Goal: Task Accomplishment & Management: Manage account settings

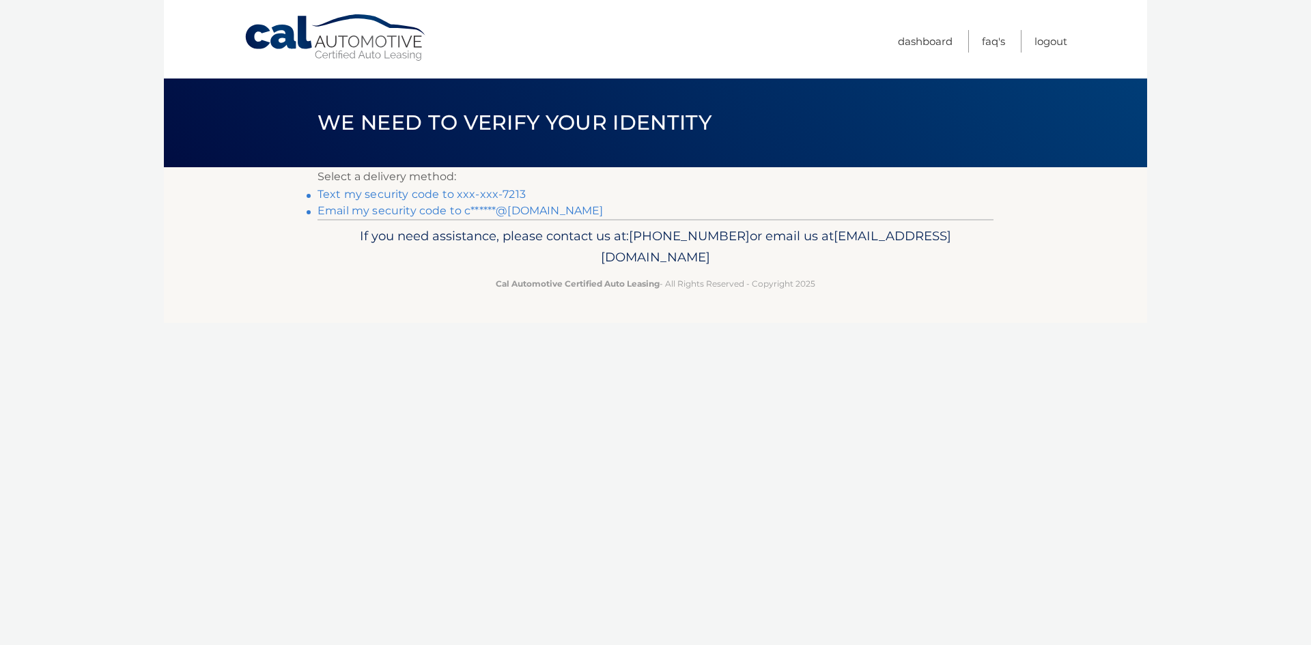
click at [494, 196] on link "Text my security code to xxx-xxx-7213" at bounding box center [422, 194] width 208 height 13
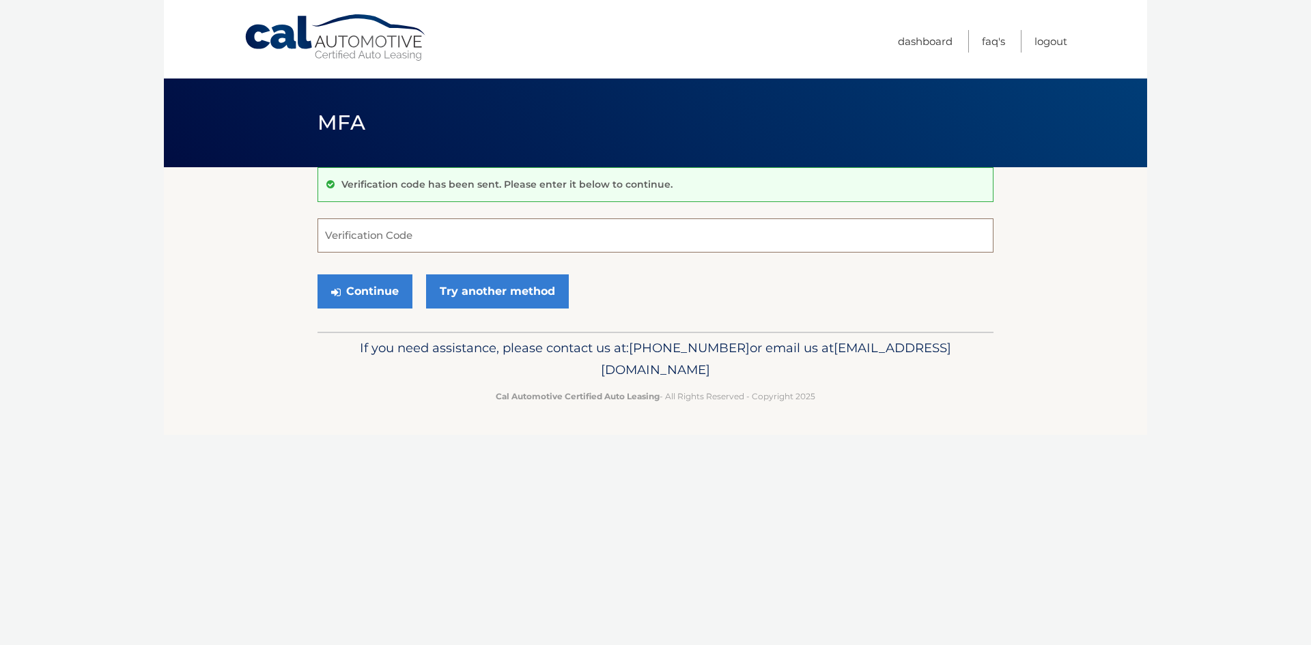
click at [390, 234] on input "Verification Code" at bounding box center [656, 236] width 676 height 34
type input "689956"
click at [366, 288] on button "Continue" at bounding box center [365, 292] width 95 height 34
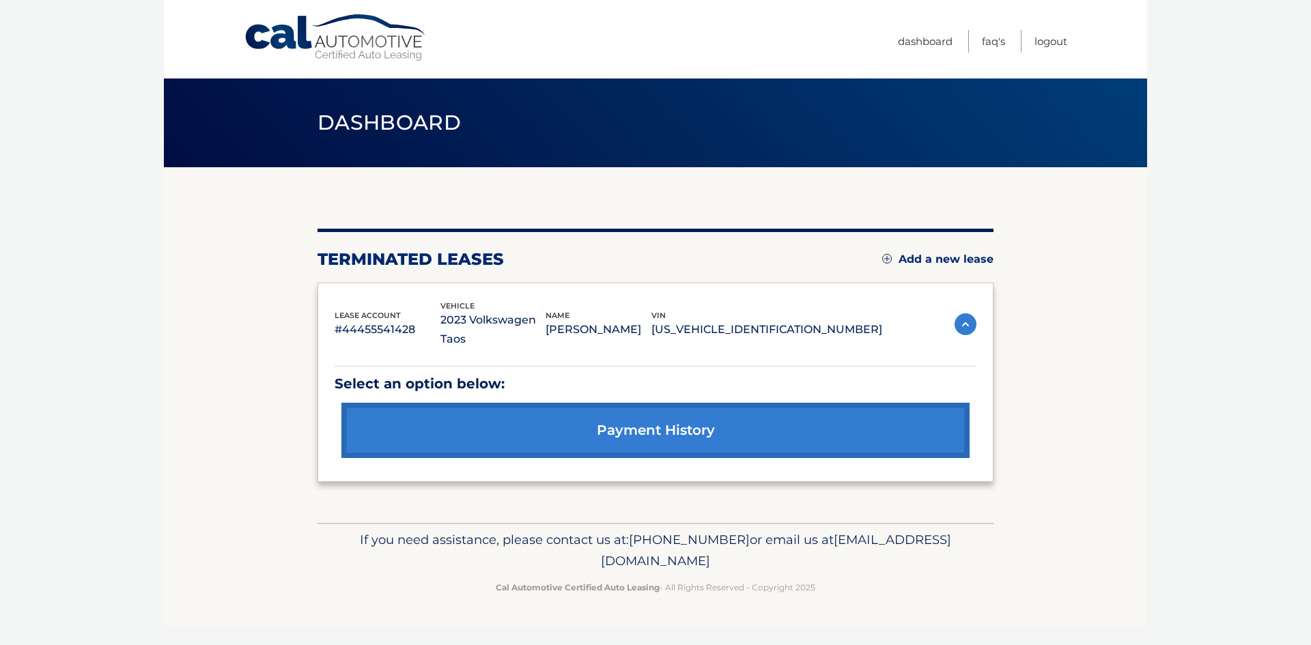
click at [971, 313] on img at bounding box center [966, 324] width 22 height 22
click at [980, 260] on link "Add a new lease" at bounding box center [937, 260] width 111 height 14
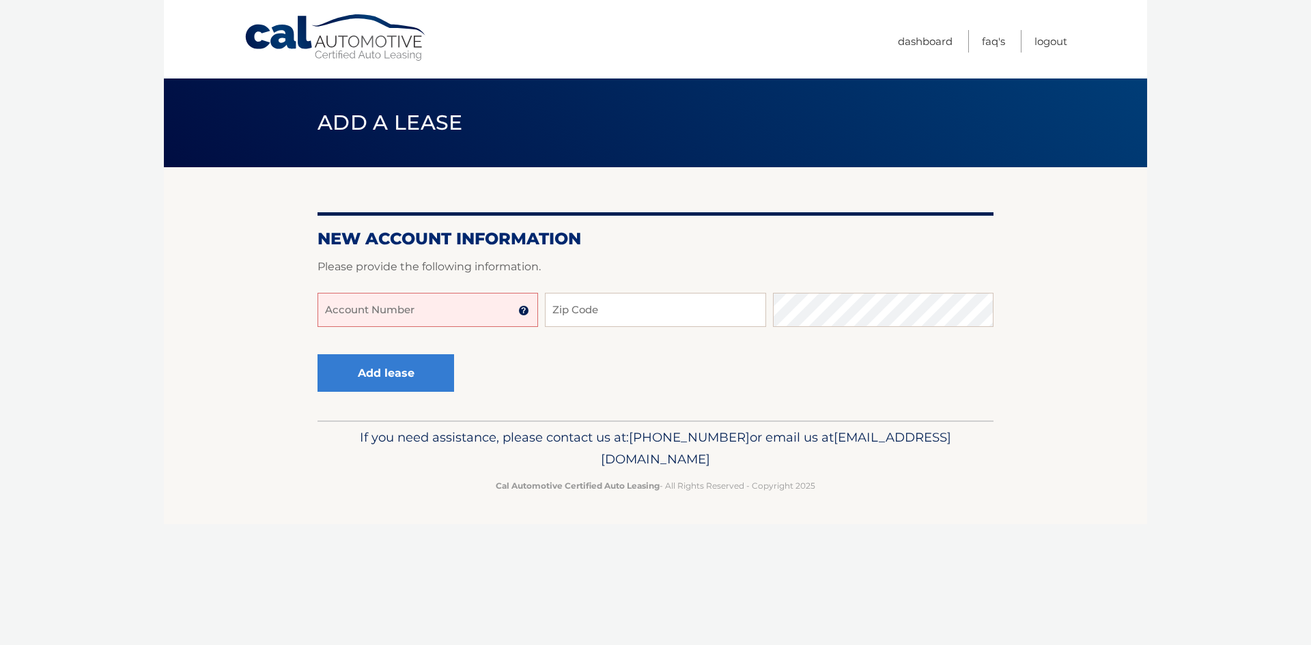
click at [430, 301] on input "Account Number" at bounding box center [428, 310] width 221 height 34
type input "44456020849"
click at [574, 306] on input "Zip Code" at bounding box center [655, 310] width 221 height 34
type input "32164"
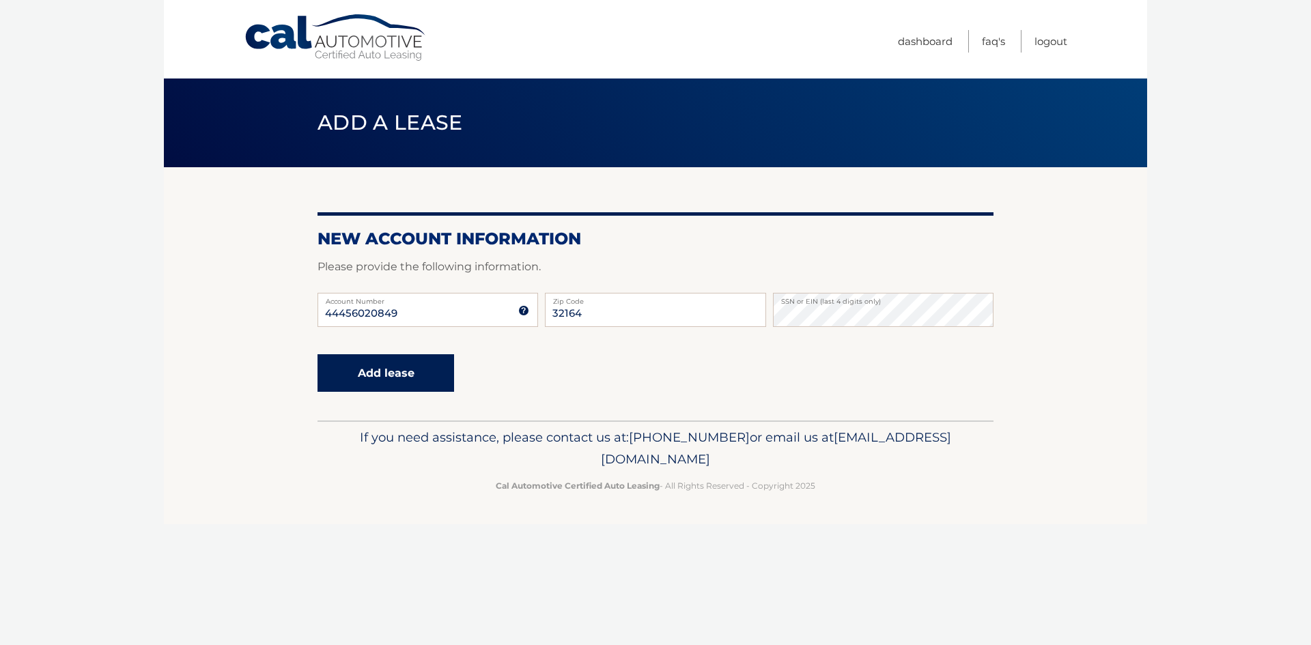
click at [417, 369] on button "Add lease" at bounding box center [386, 373] width 137 height 38
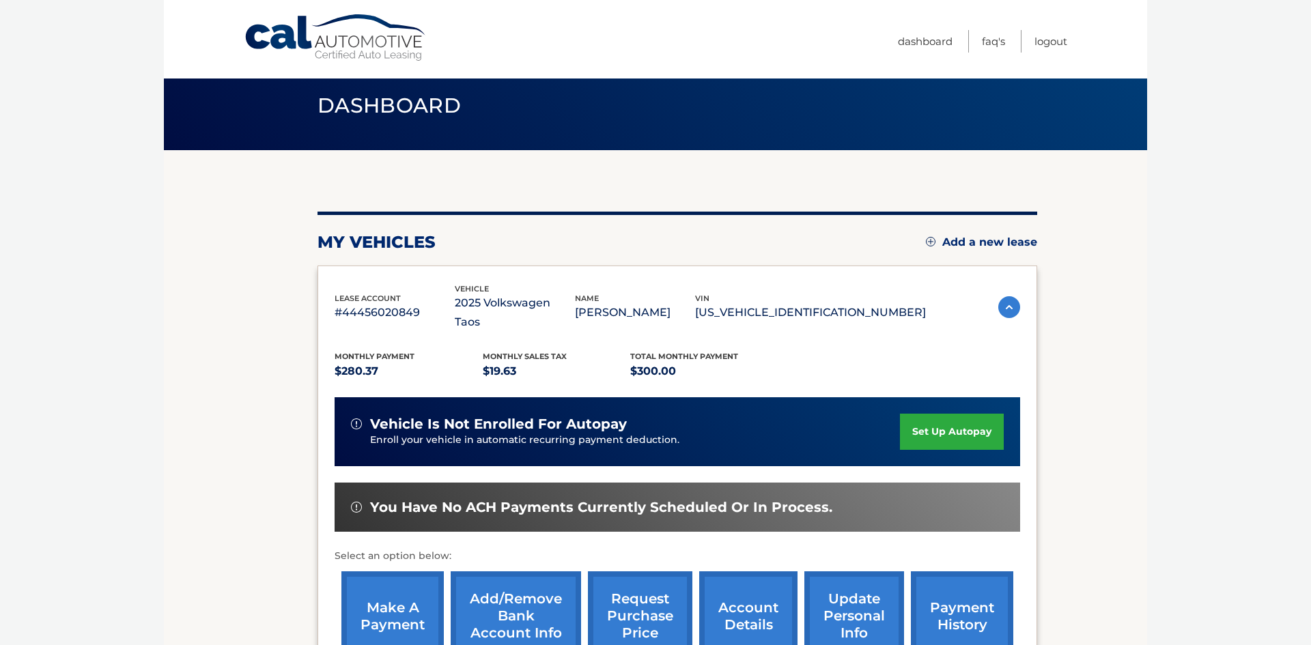
scroll to position [20, 0]
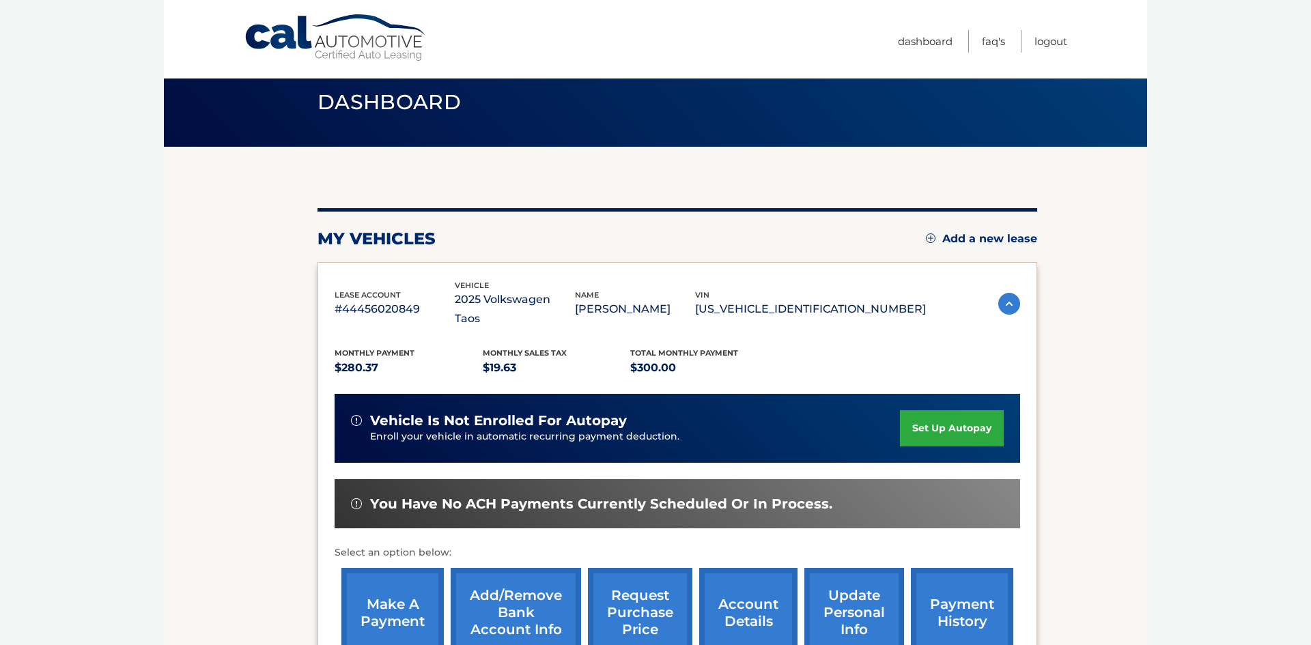
click at [371, 600] on link "make a payment" at bounding box center [393, 612] width 102 height 89
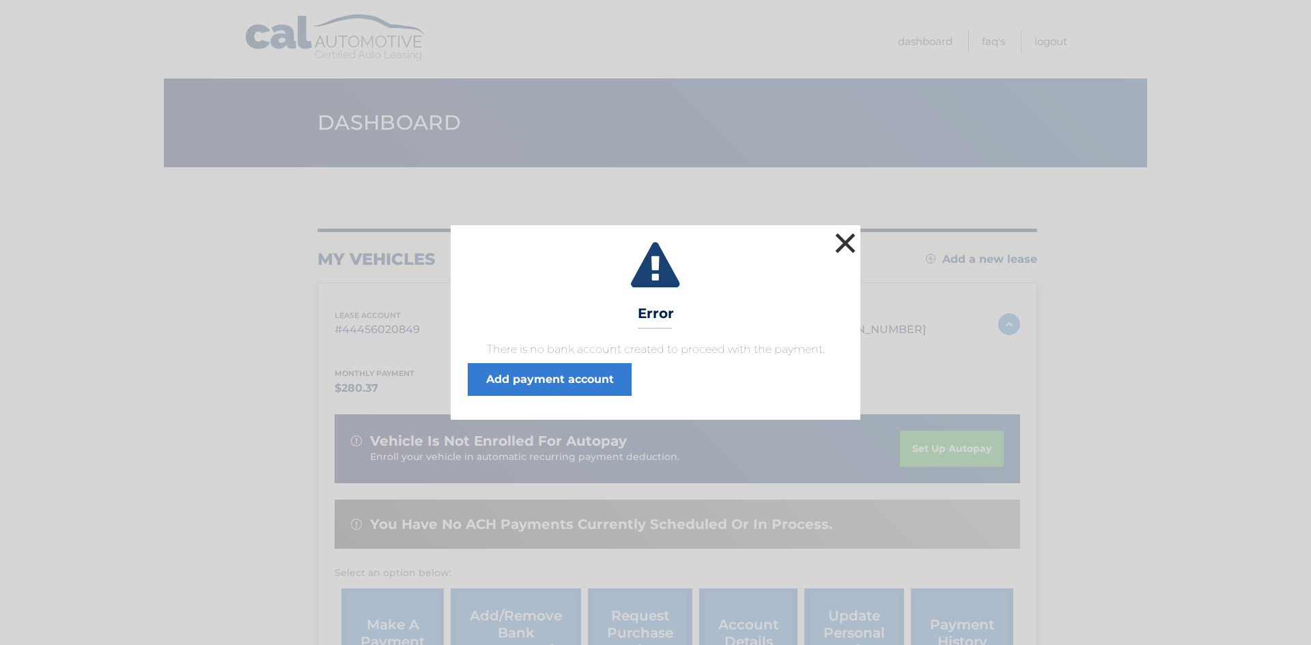
click at [850, 245] on button "×" at bounding box center [845, 242] width 27 height 27
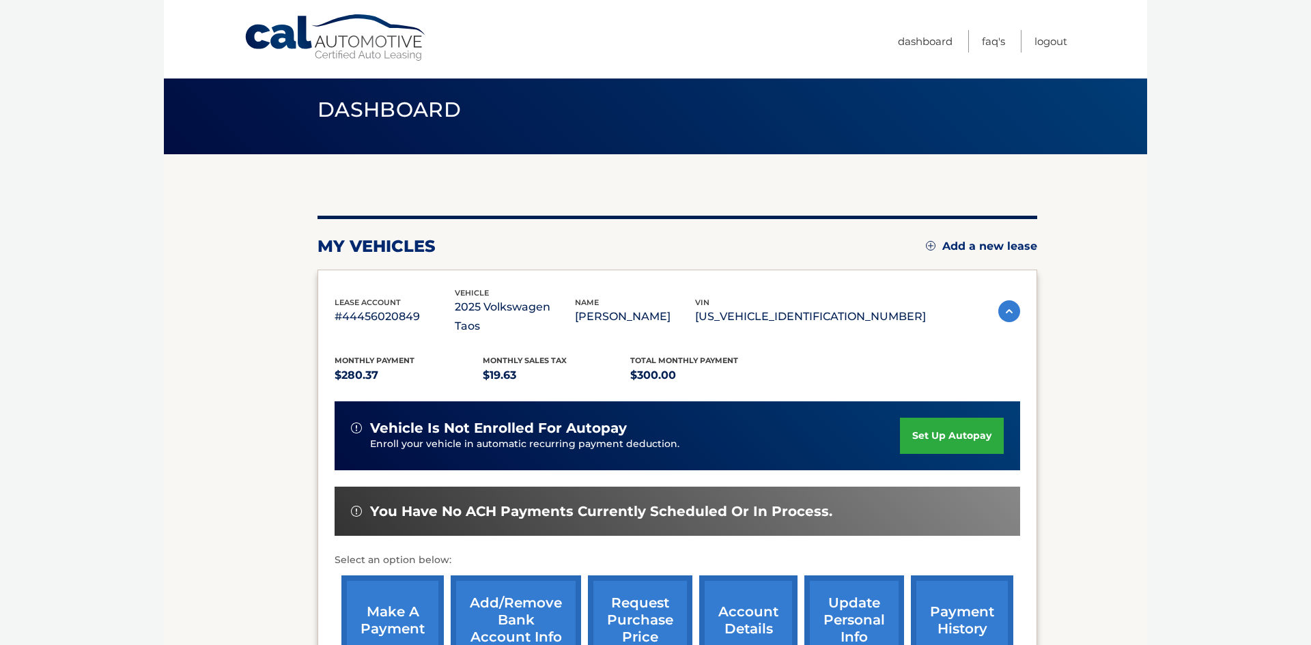
scroll to position [14, 0]
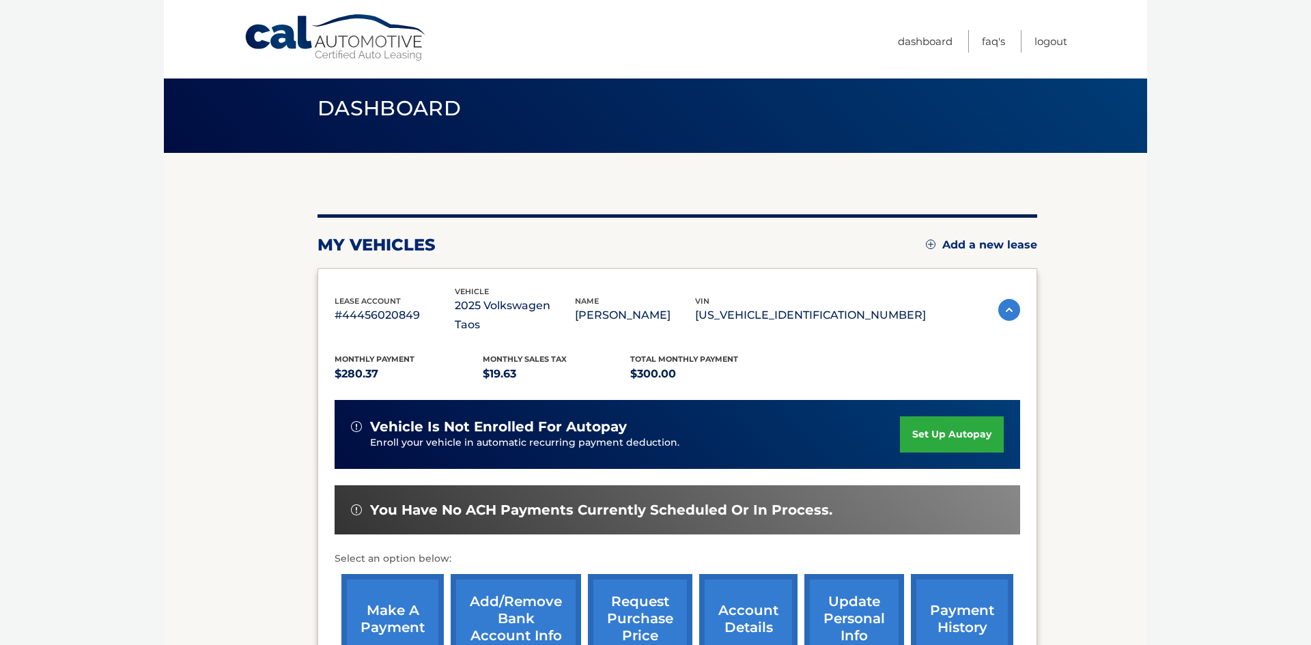
click at [529, 578] on link "Add/Remove bank account info" at bounding box center [516, 618] width 130 height 89
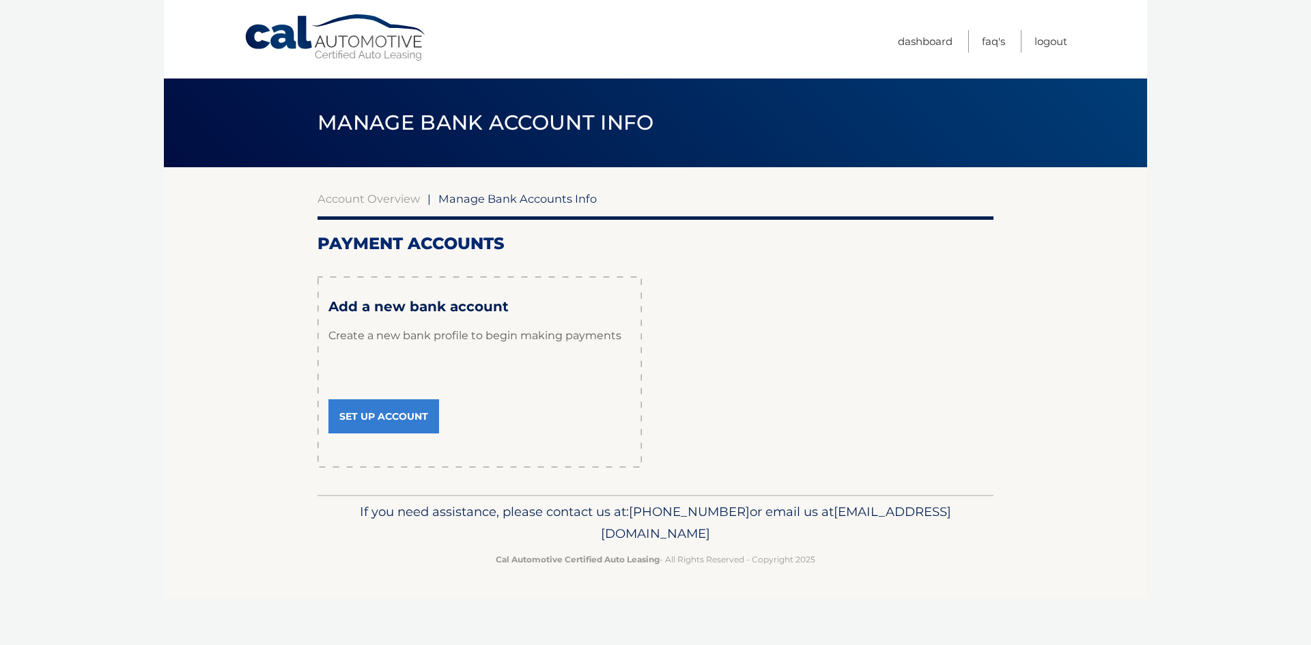
click at [408, 416] on link "Set Up Account" at bounding box center [384, 417] width 111 height 34
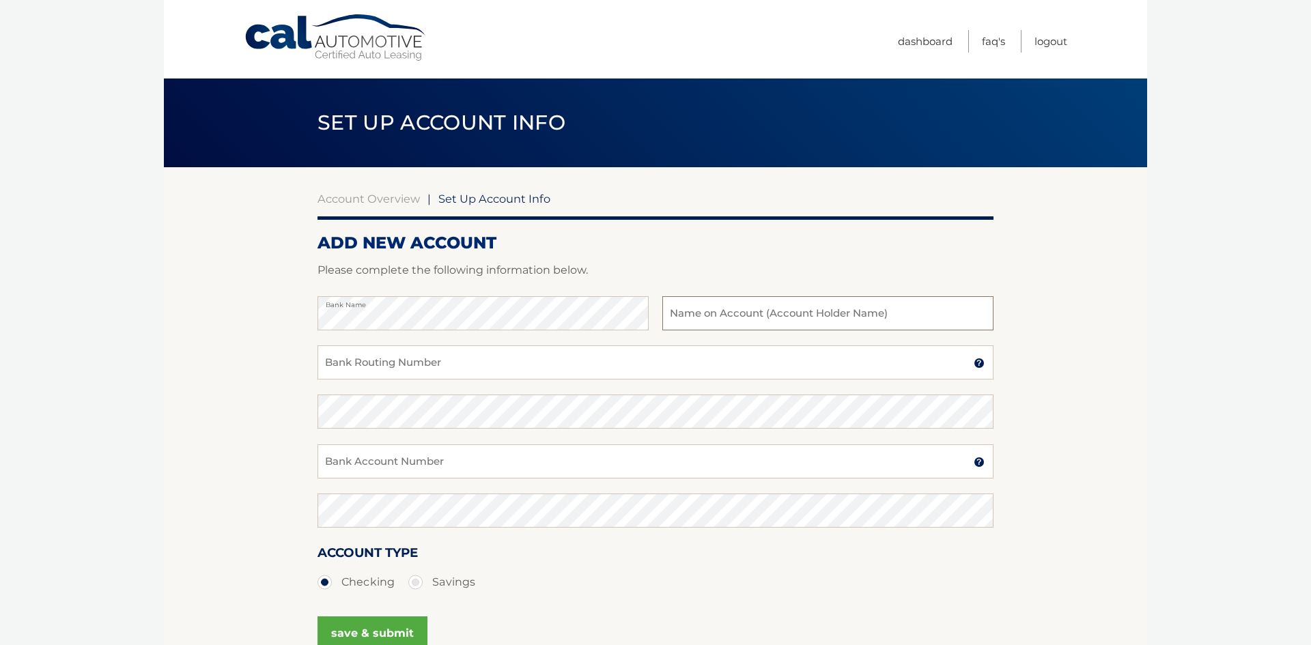
click at [674, 312] on input "text" at bounding box center [828, 313] width 331 height 34
type input "Carla Mossie"
click at [486, 370] on input "Bank Routing Number" at bounding box center [656, 363] width 676 height 34
type input "267084131"
click at [326, 464] on input "Bank Account Number" at bounding box center [656, 462] width 676 height 34
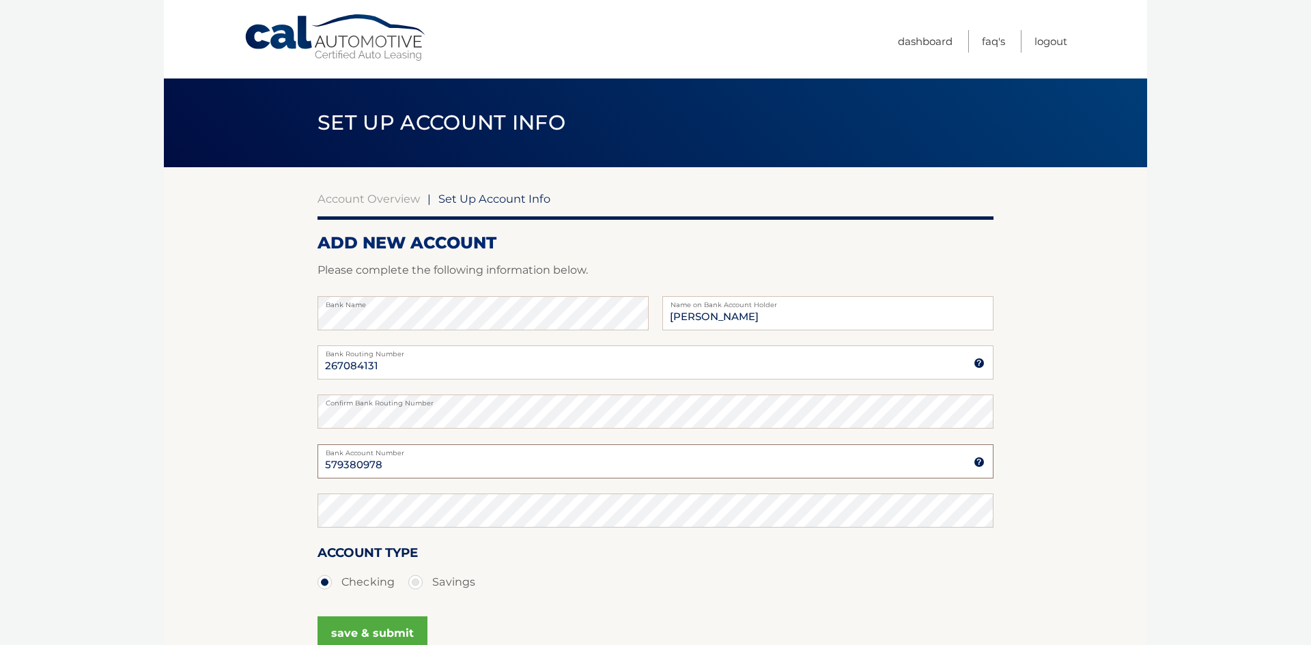
type input "579380978"
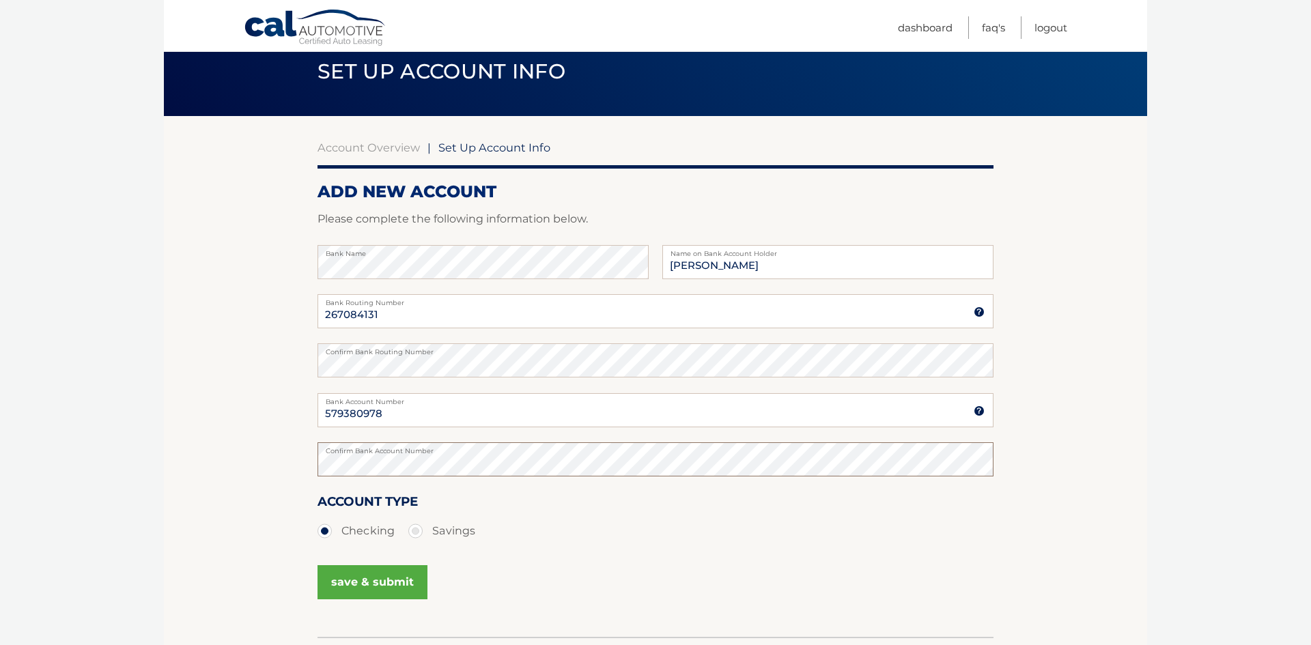
scroll to position [70, 0]
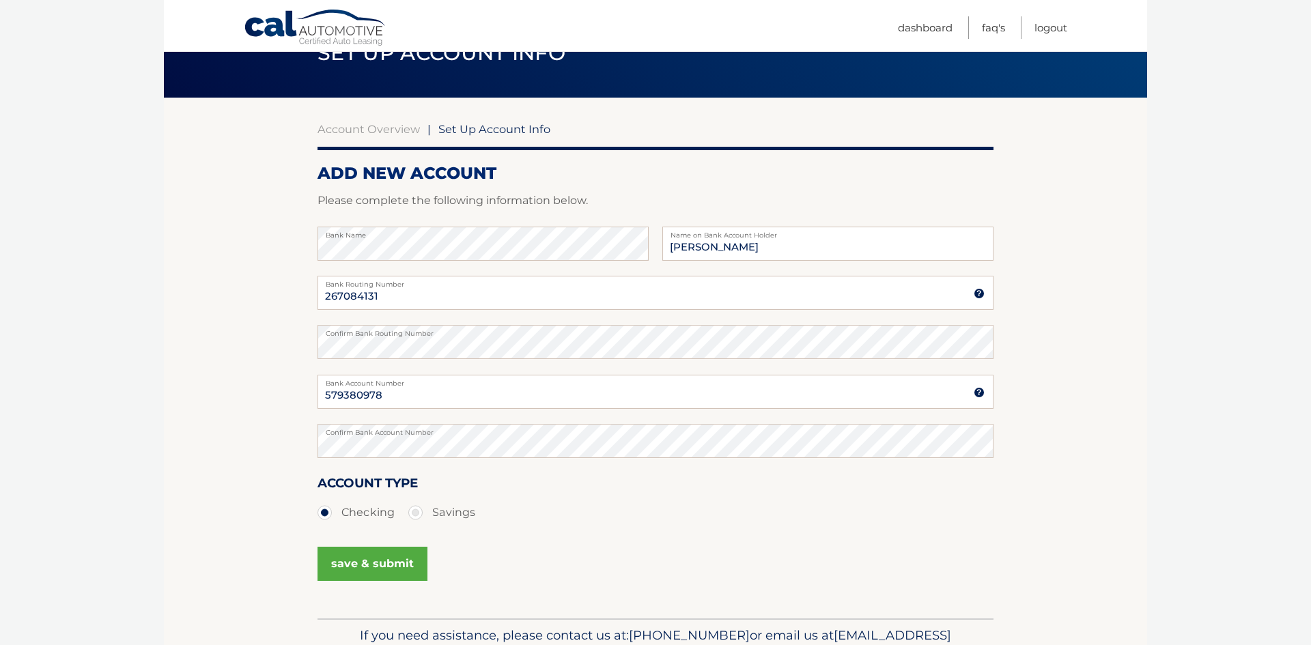
click at [366, 562] on button "save & submit" at bounding box center [373, 564] width 110 height 34
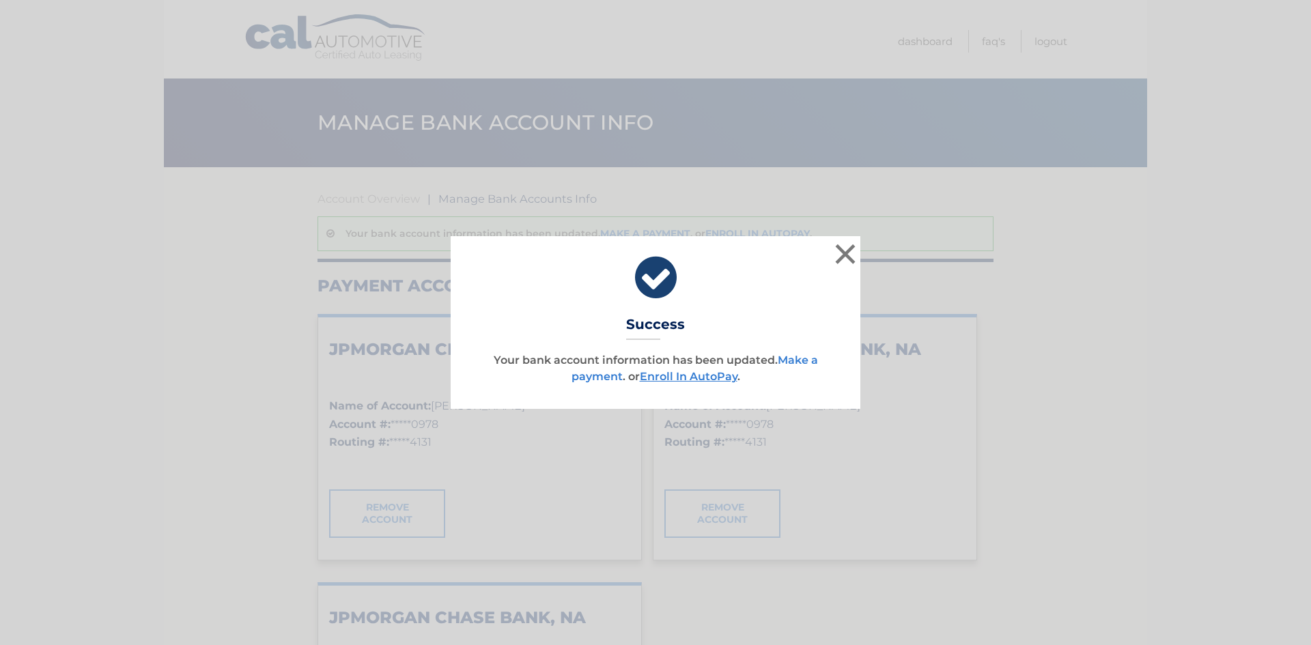
click at [815, 358] on link "Make a payment" at bounding box center [695, 368] width 247 height 29
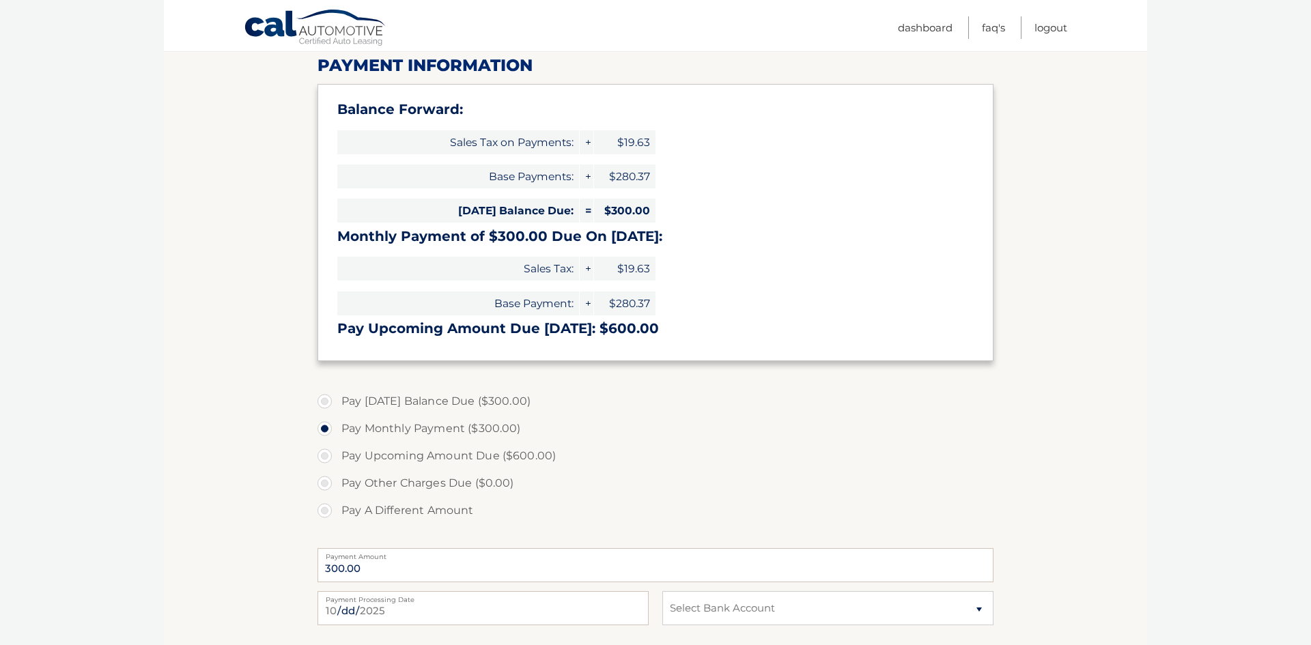
scroll to position [182, 0]
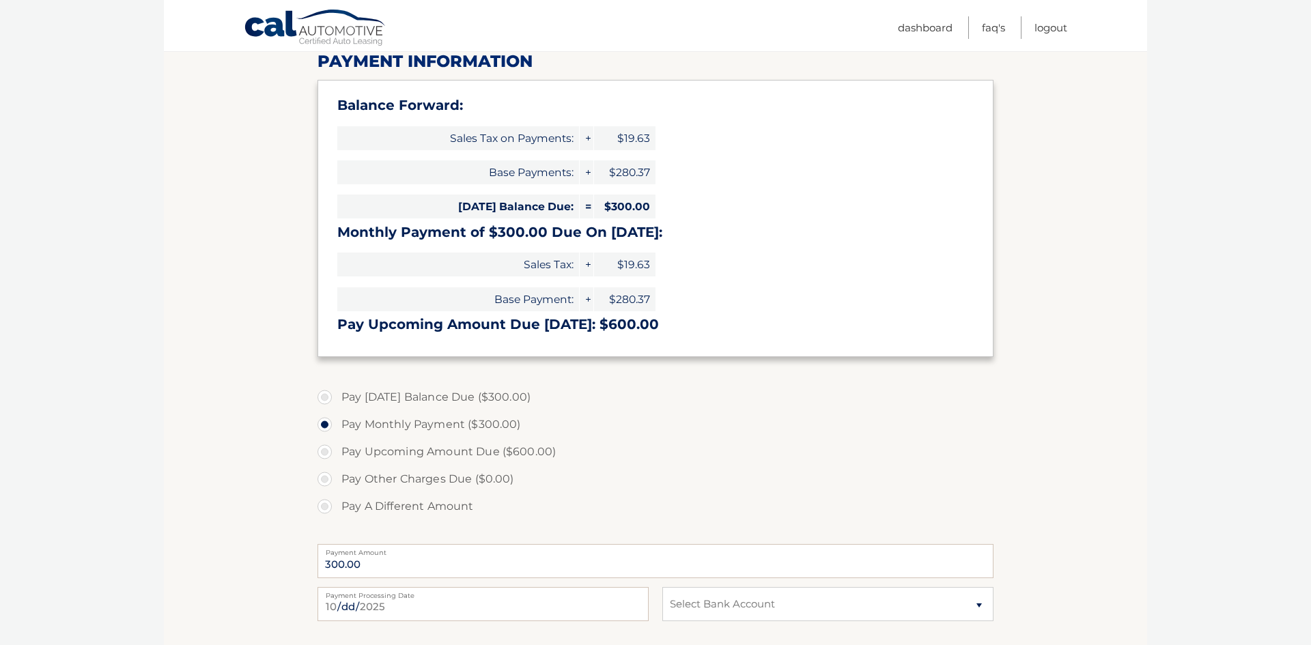
click at [327, 395] on label "Pay [DATE] Balance Due ($300.00)" at bounding box center [656, 397] width 676 height 27
click at [327, 395] on input "Pay [DATE] Balance Due ($300.00)" at bounding box center [330, 395] width 14 height 22
radio input "true"
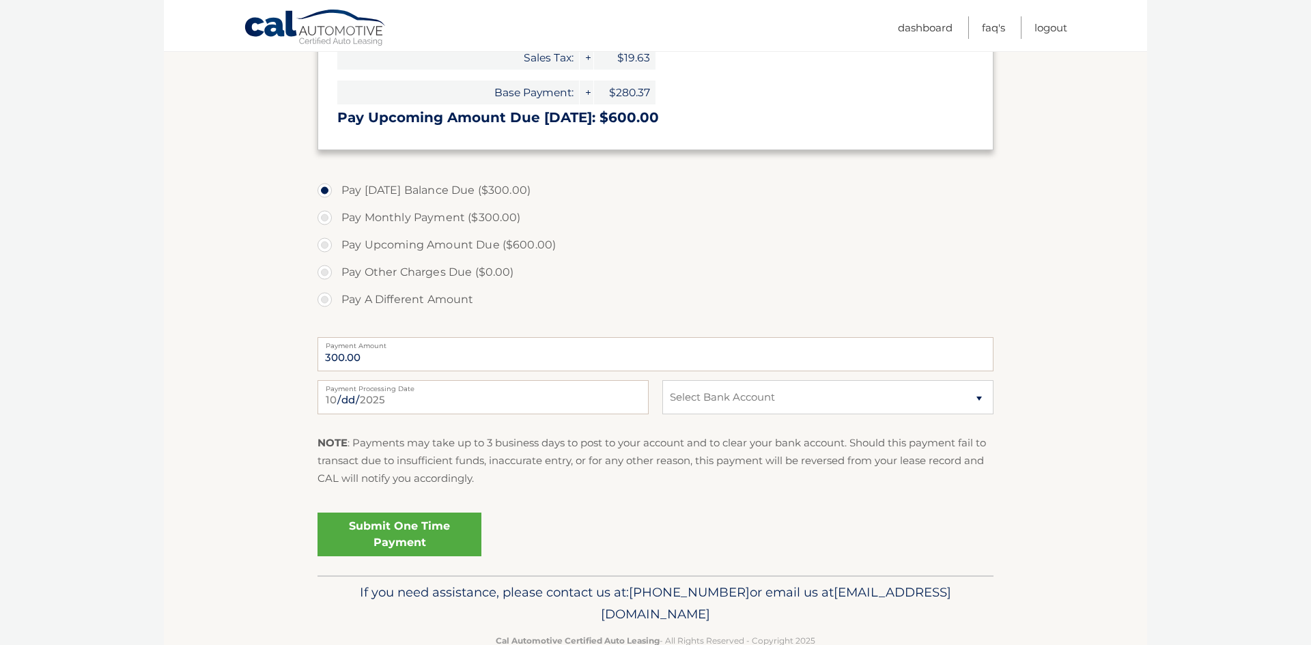
scroll to position [395, 0]
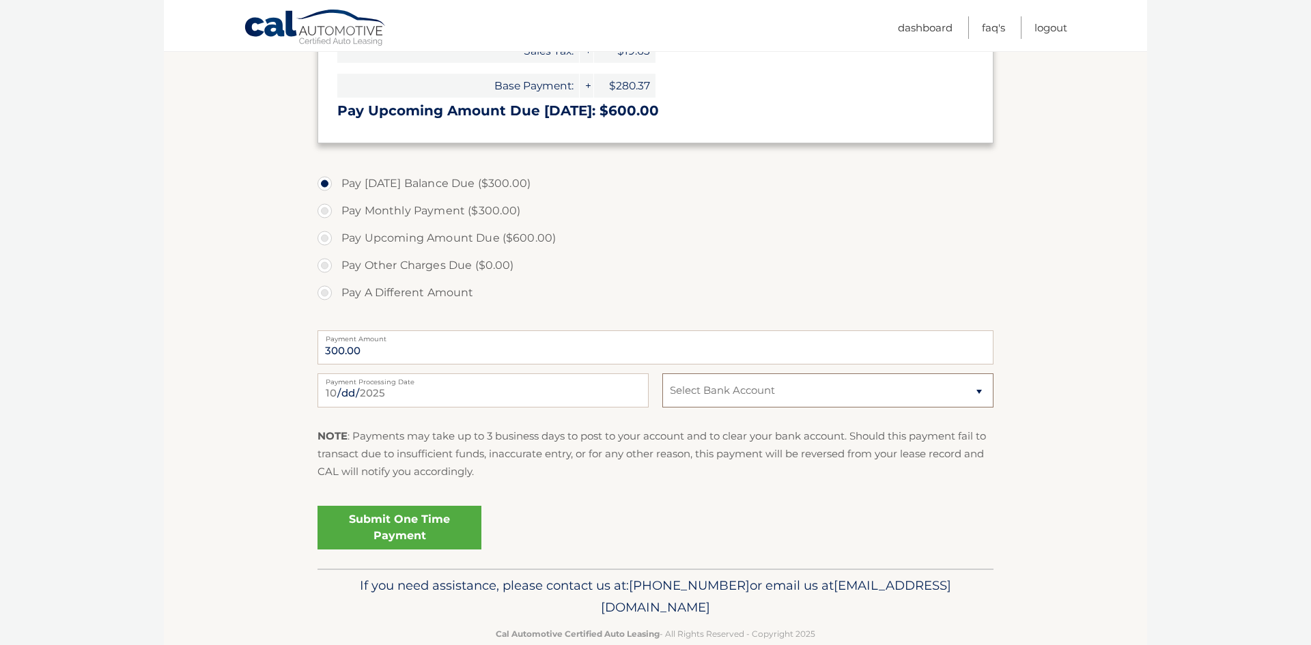
click at [724, 389] on select "Select Bank Account Checking JPMORGAN CHASE BANK, NA *****0978 Checking JPMORGA…" at bounding box center [828, 391] width 331 height 34
click at [723, 403] on select "Select Bank Account Checking JPMORGAN CHASE BANK, NA *****0978 Checking JPMORGA…" at bounding box center [828, 391] width 331 height 34
select select "ODY3ZjY4N2ItYmU4Yy00ZThmLWFkYTQtZGY4N2Y3ODY0Njc0"
click at [663, 374] on select "Select Bank Account Checking JPMORGAN CHASE BANK, NA *****0978 Checking JPMORGA…" at bounding box center [828, 391] width 331 height 34
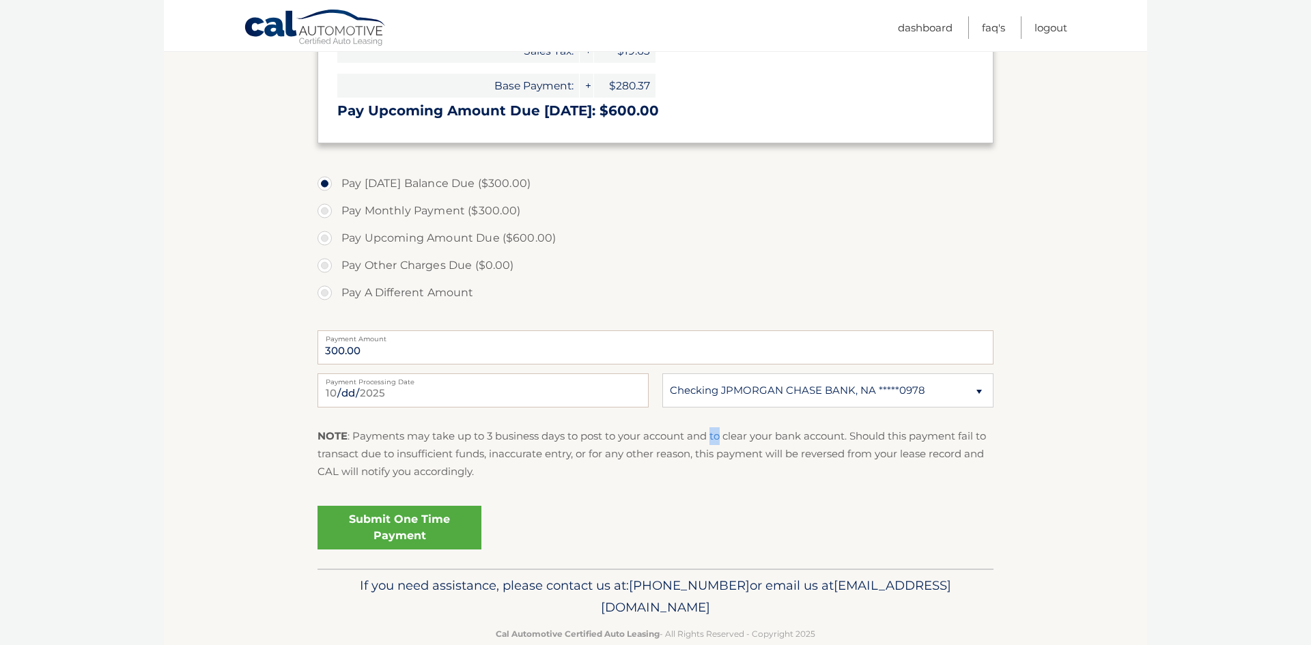
click at [713, 432] on p "NOTE : Payments may take up to 3 business days to post to your account and to c…" at bounding box center [656, 455] width 676 height 54
click at [391, 529] on link "Submit One Time Payment" at bounding box center [400, 528] width 164 height 44
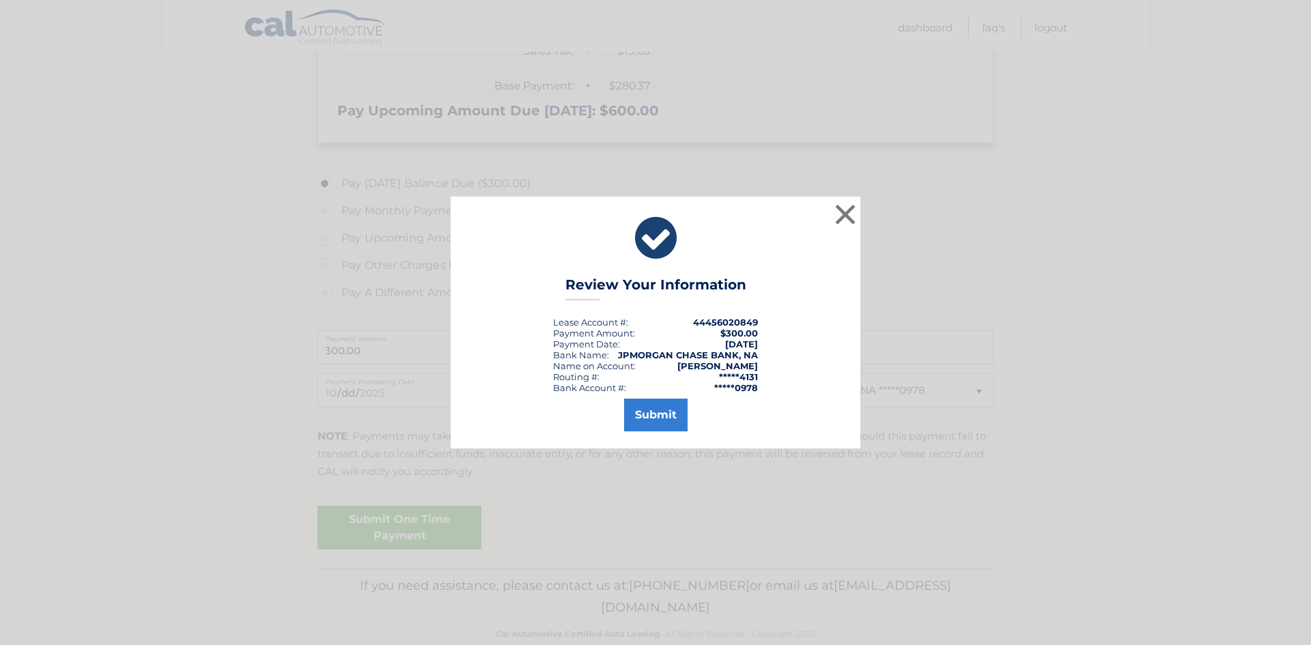
click at [391, 529] on div "× Review Your Information Lease Account #: 44456020849 Payment Amount: $300.00 …" at bounding box center [655, 322] width 1311 height 645
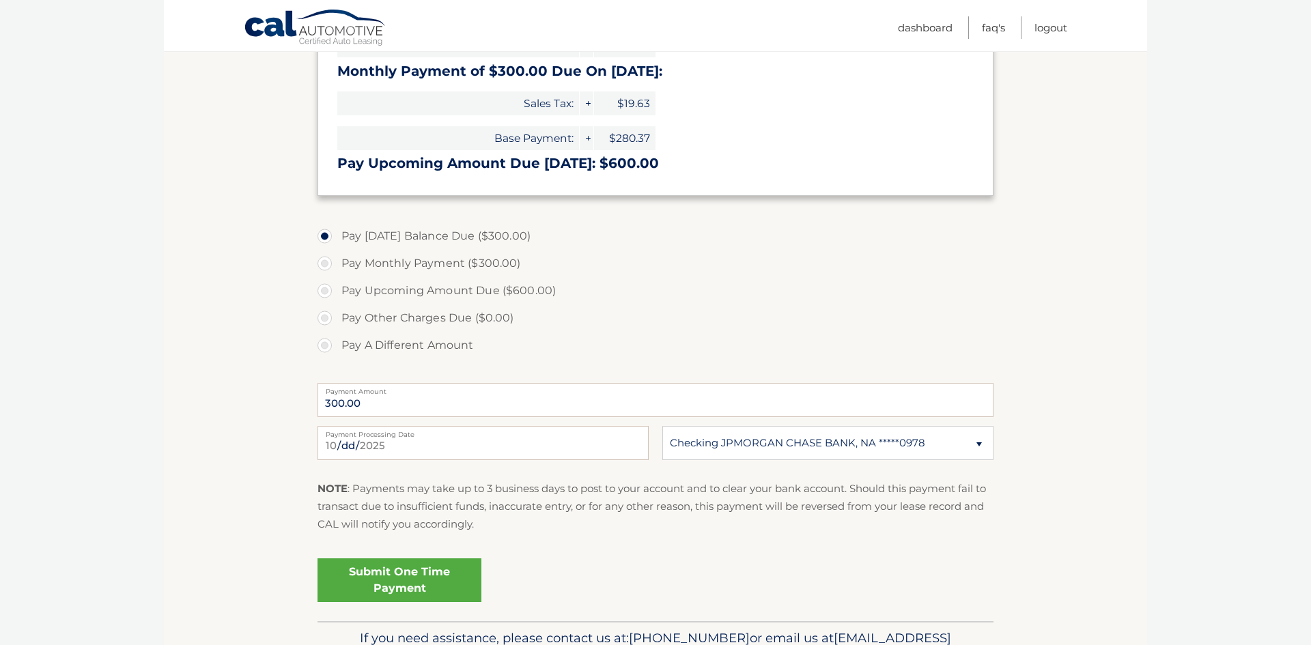
scroll to position [358, 0]
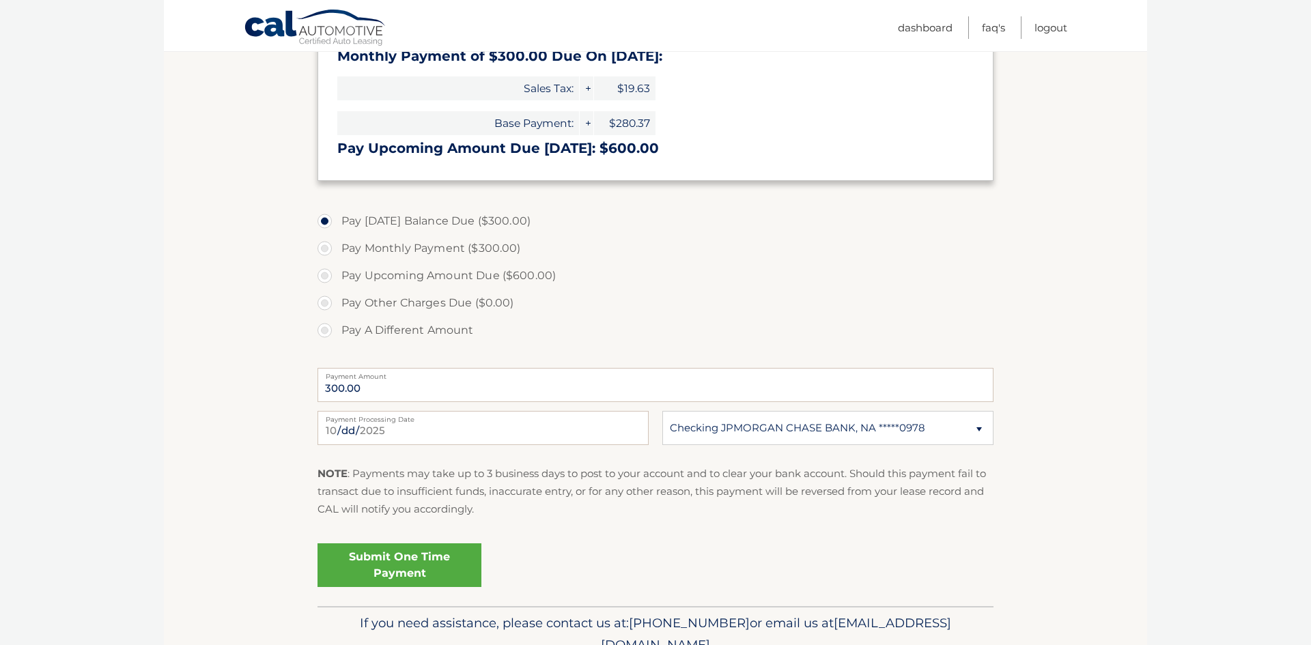
click at [423, 561] on link "Submit One Time Payment" at bounding box center [400, 566] width 164 height 44
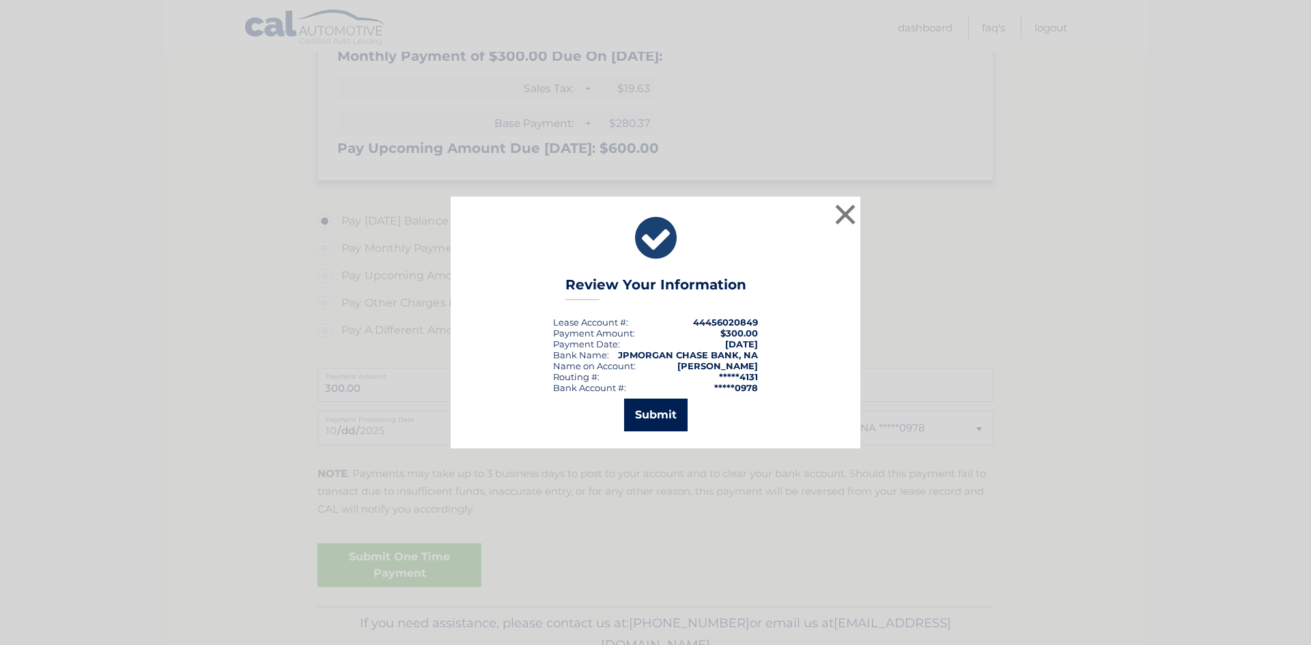
click at [652, 417] on button "Submit" at bounding box center [656, 415] width 64 height 33
click at [0, 0] on icon at bounding box center [0, 0] width 0 height 0
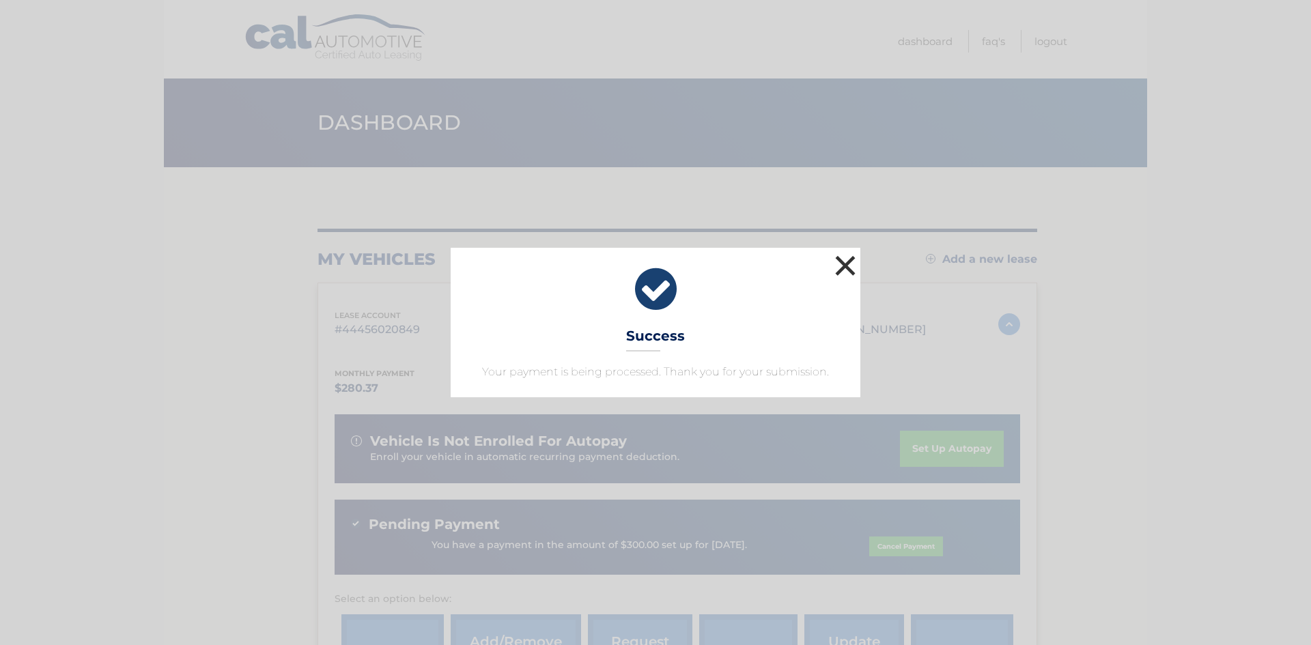
click at [846, 268] on button "×" at bounding box center [845, 265] width 27 height 27
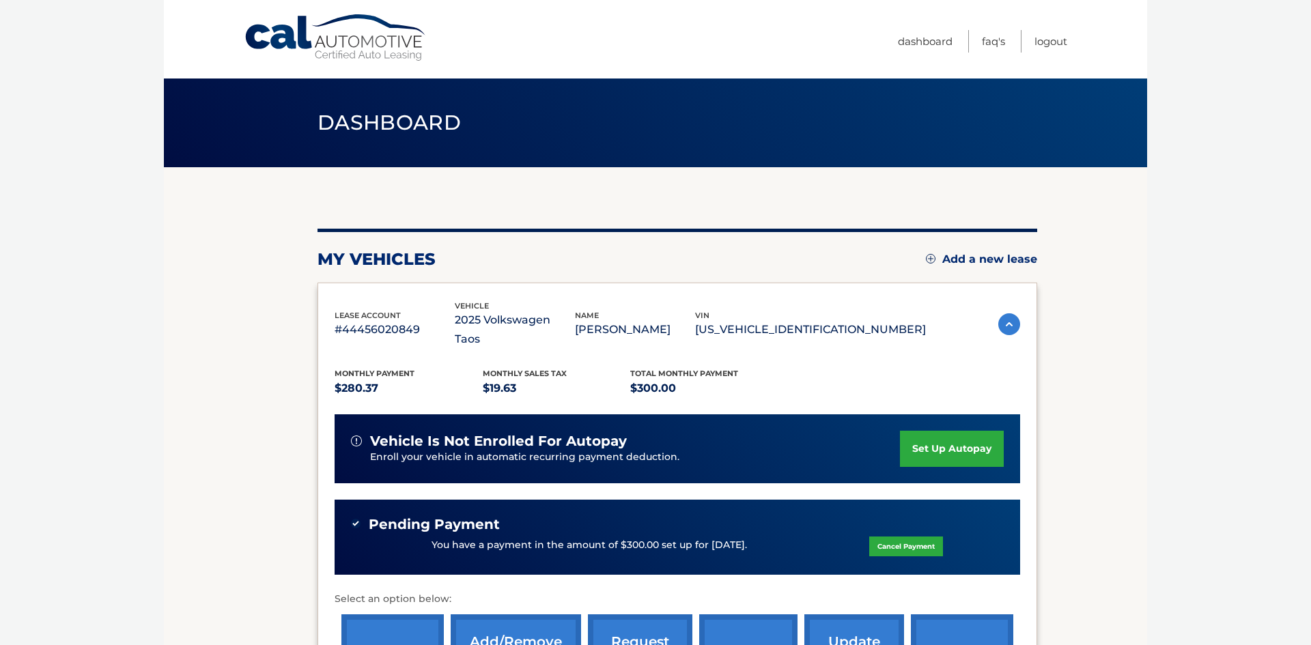
click at [951, 431] on link "set up autopay" at bounding box center [952, 449] width 104 height 36
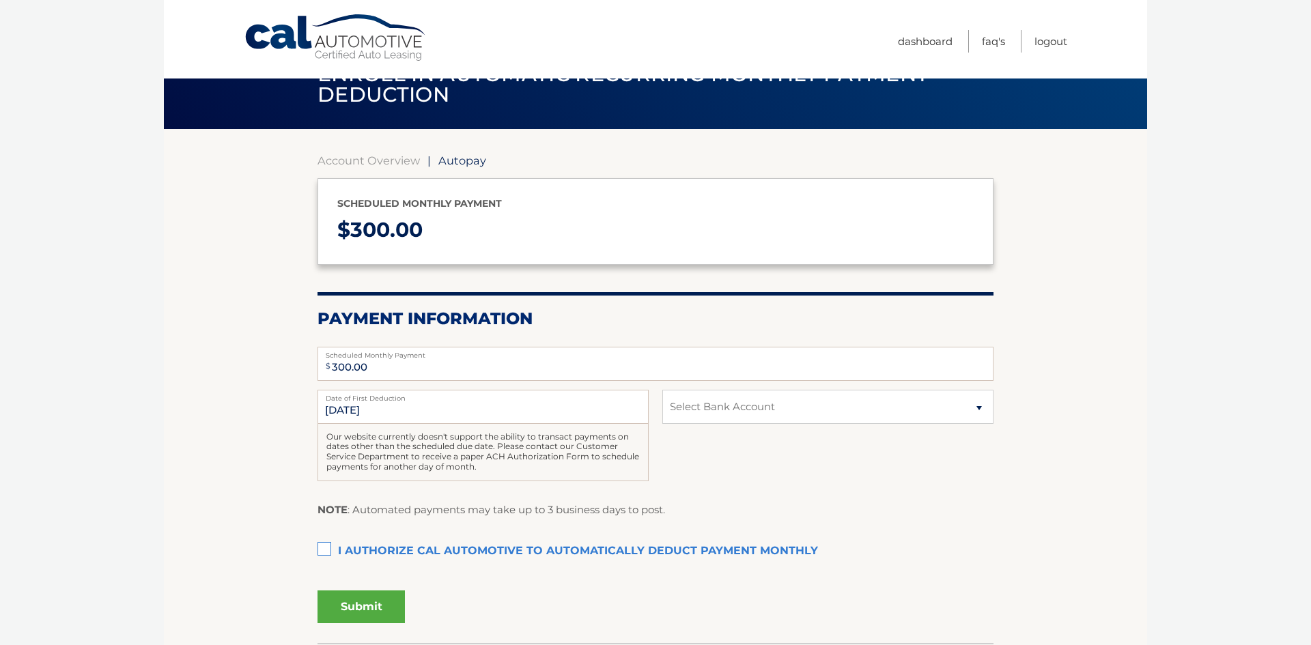
scroll to position [40, 0]
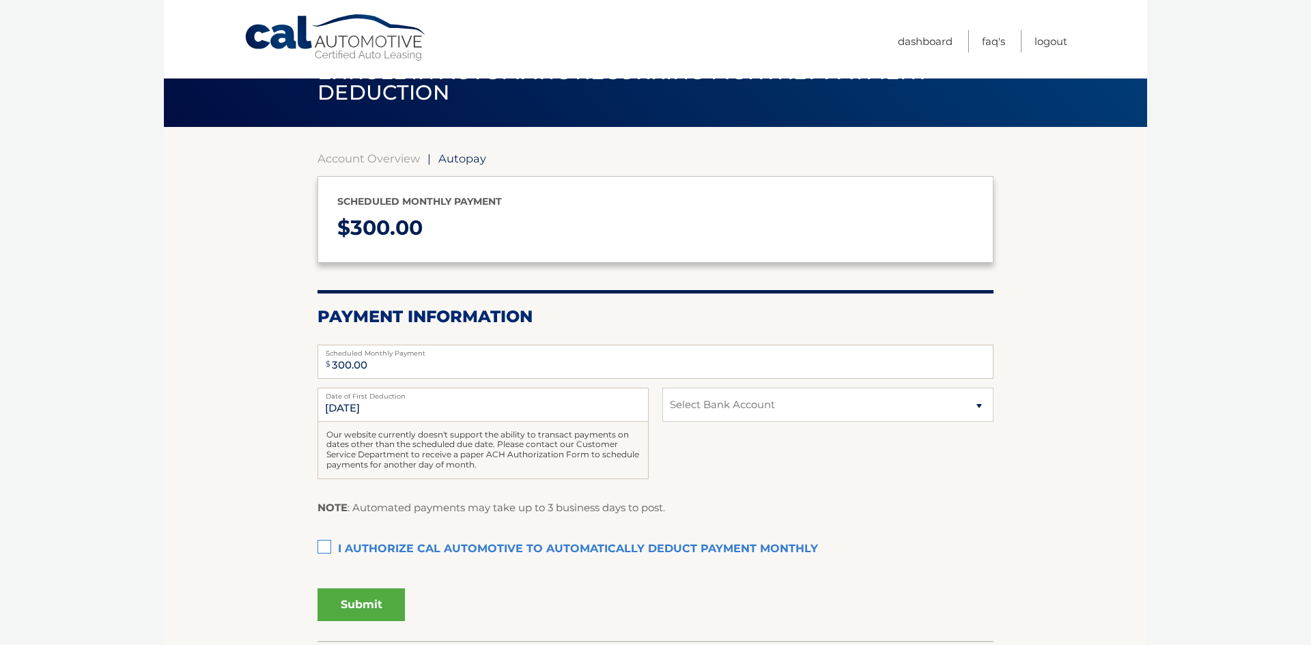
click at [330, 549] on label "I authorize cal automotive to automatically deduct payment monthly This checkbo…" at bounding box center [656, 549] width 676 height 27
click at [0, 0] on input "I authorize cal automotive to automatically deduct payment monthly This checkbo…" at bounding box center [0, 0] width 0 height 0
click at [754, 409] on select "Select Bank Account Checking JPMORGAN CHASE BANK, NA *****0978 Checking JPMORGA…" at bounding box center [828, 405] width 331 height 34
select select "ODY3ZjY4N2ItYmU4Yy00ZThmLWFkYTQtZGY4N2Y3ODY0Njc0"
click at [663, 388] on select "Select Bank Account Checking JPMORGAN CHASE BANK, NA *****0978 Checking JPMORGA…" at bounding box center [828, 405] width 331 height 34
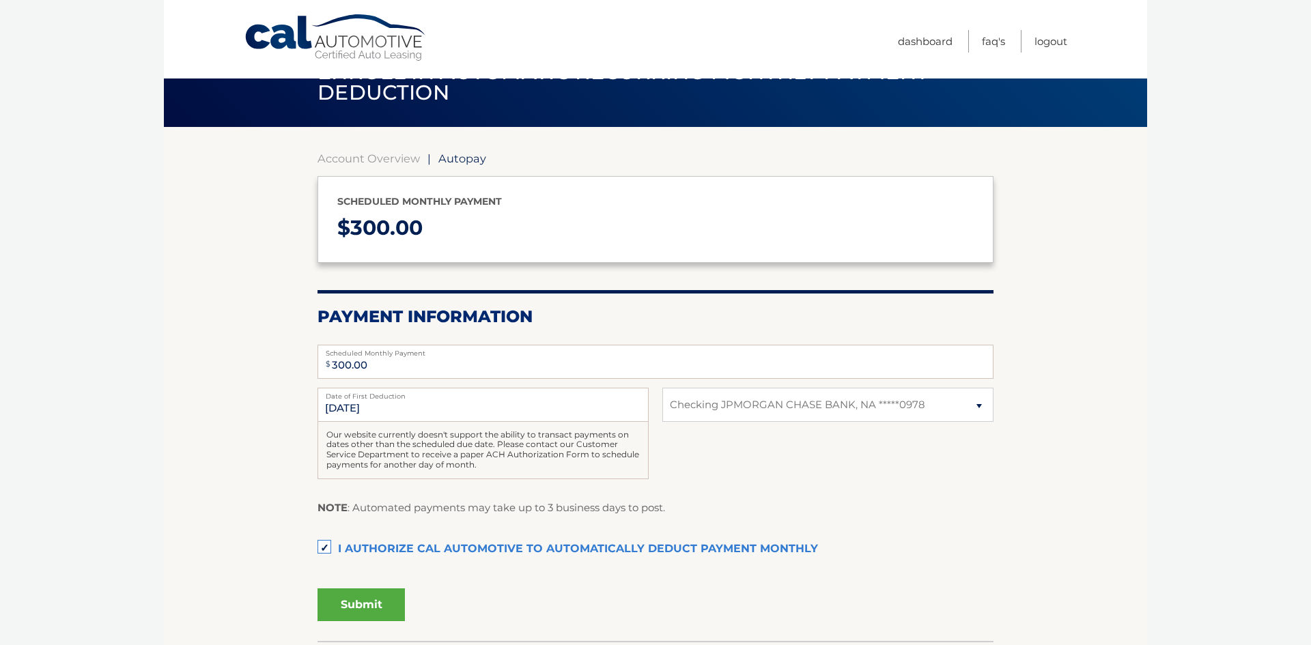
click at [734, 447] on div "11/1/2025 Date of First Deduction Our website currently doesn't support the abi…" at bounding box center [656, 441] width 676 height 107
click at [721, 583] on div "Submit" at bounding box center [656, 602] width 676 height 38
click at [359, 602] on button "Submit" at bounding box center [361, 605] width 87 height 33
click at [0, 0] on div "The words "I" "me" and "my" mean any identified Customer who signs this Authori…" at bounding box center [0, 0] width 0 height 0
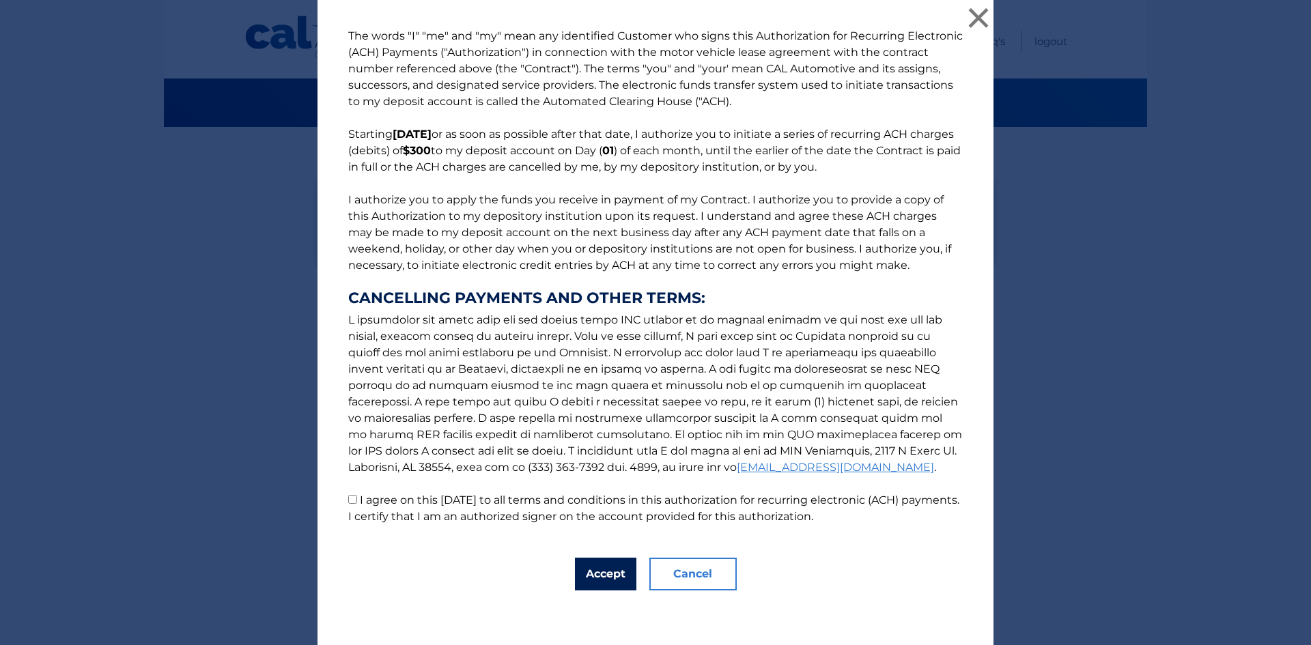
click at [601, 580] on button "Accept" at bounding box center [605, 574] width 61 height 33
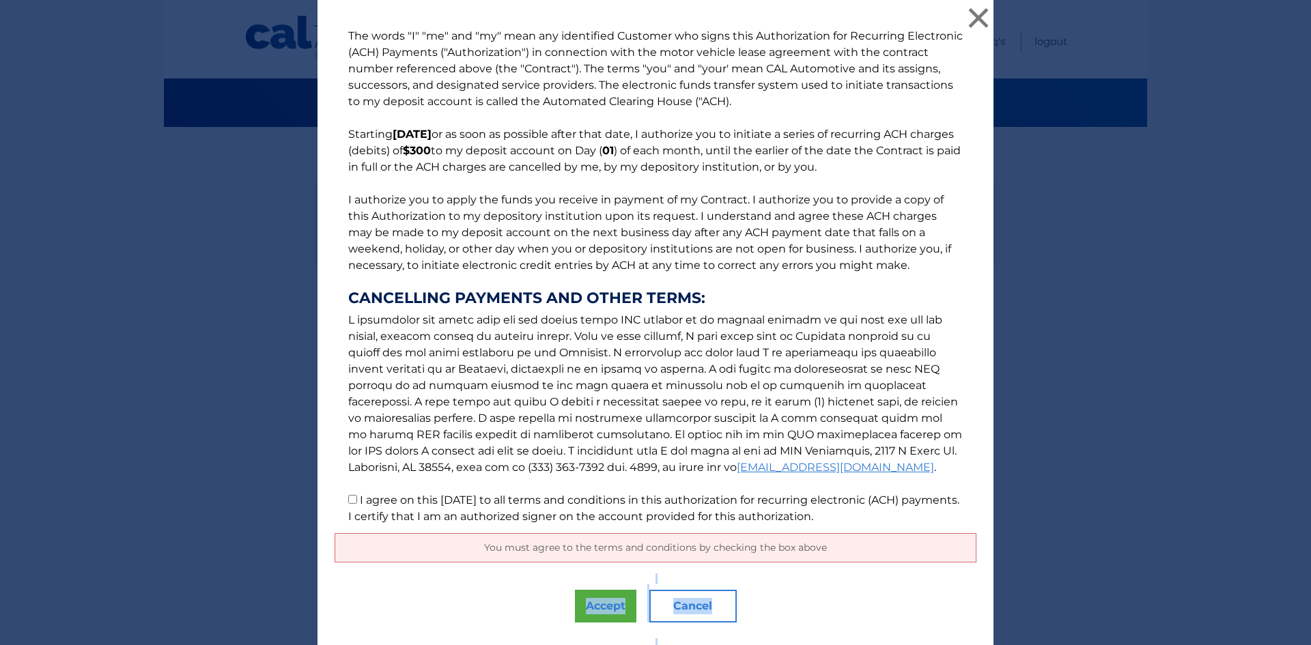
drag, startPoint x: 601, startPoint y: 580, endPoint x: 367, endPoint y: 543, distance: 236.5
click at [372, 548] on div "The words "I" "me" and "my" mean any identified Customer who signs this Authori…" at bounding box center [656, 339] width 676 height 678
click at [352, 501] on input "I agree on this 10/12/2025 to all terms and conditions in this authorization fo…" at bounding box center [352, 499] width 9 height 9
checkbox input "true"
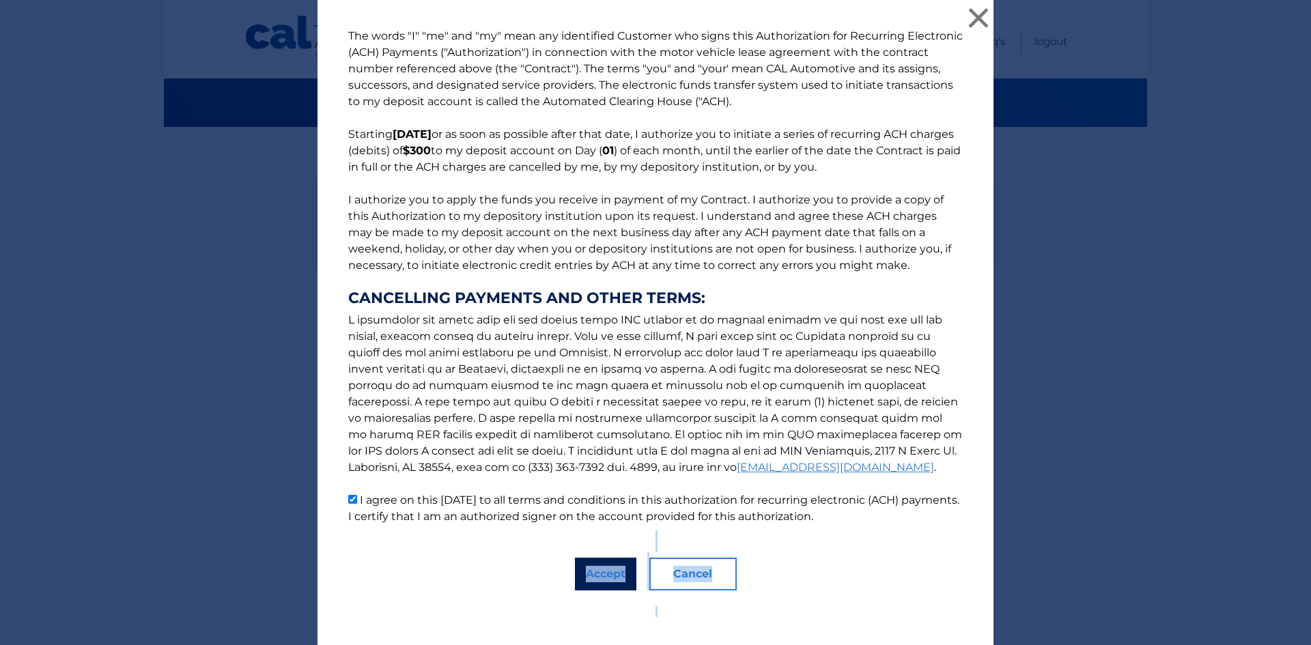
click at [608, 574] on button "Accept" at bounding box center [605, 574] width 61 height 33
click at [608, 574] on div "The words "I" "me" and "my" mean any identified Customer who signs this Authori…" at bounding box center [656, 322] width 676 height 645
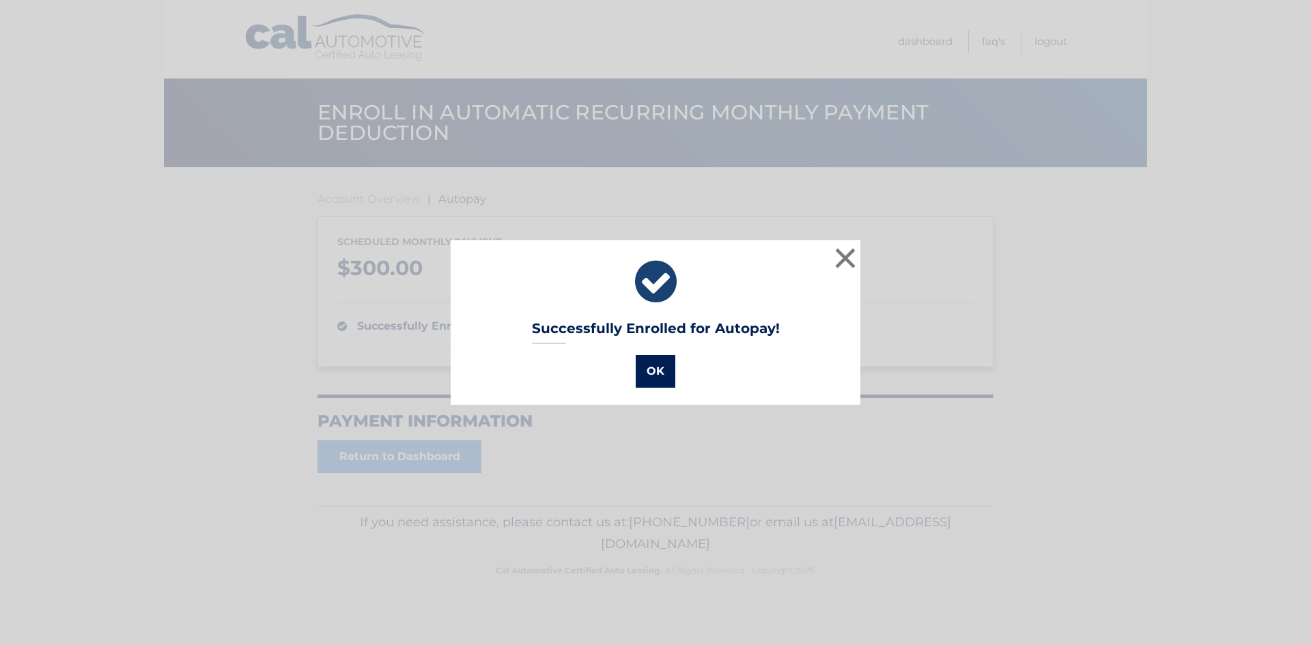
click at [650, 370] on button "OK" at bounding box center [656, 371] width 40 height 33
